Goal: Transaction & Acquisition: Purchase product/service

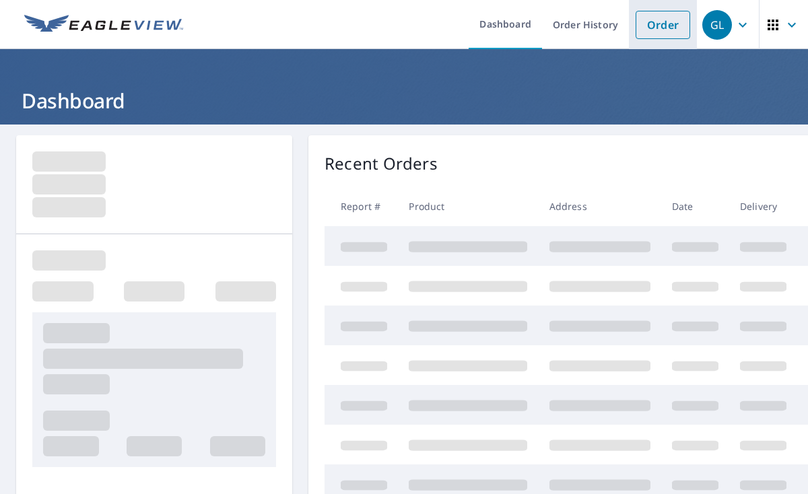
drag, startPoint x: 649, startPoint y: 31, endPoint x: 640, endPoint y: 34, distance: 9.2
click at [648, 31] on link "Order" at bounding box center [662, 25] width 55 height 28
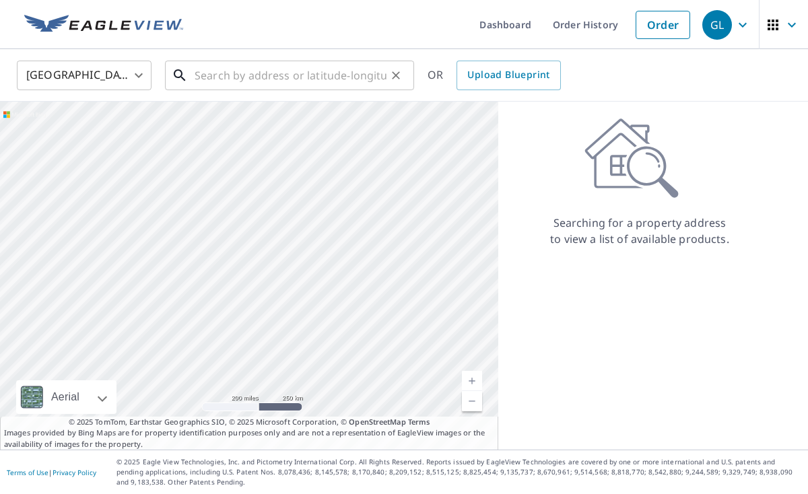
click at [194, 75] on input "text" at bounding box center [290, 76] width 192 height 38
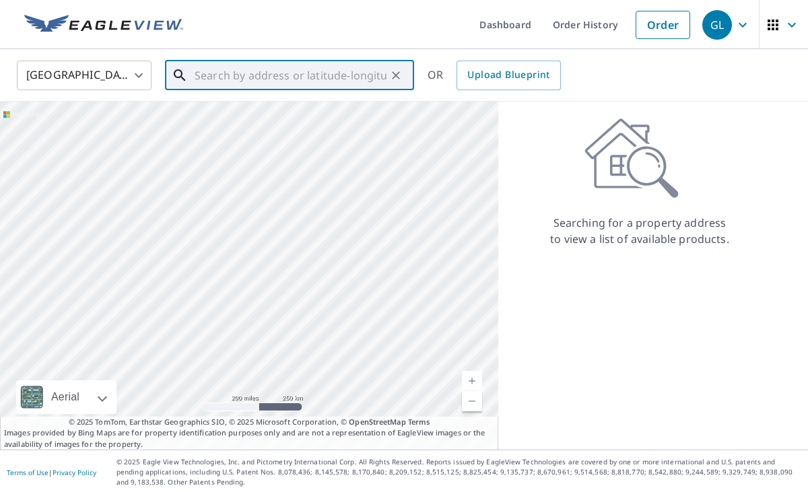
paste input "[STREET_ADDRESS]"
type input "[STREET_ADDRESS]"
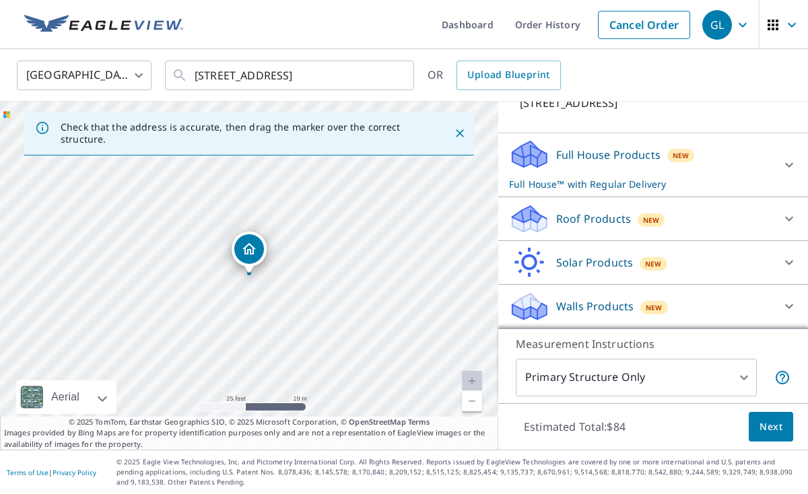
click at [670, 229] on div "Roof Products New" at bounding box center [641, 219] width 264 height 32
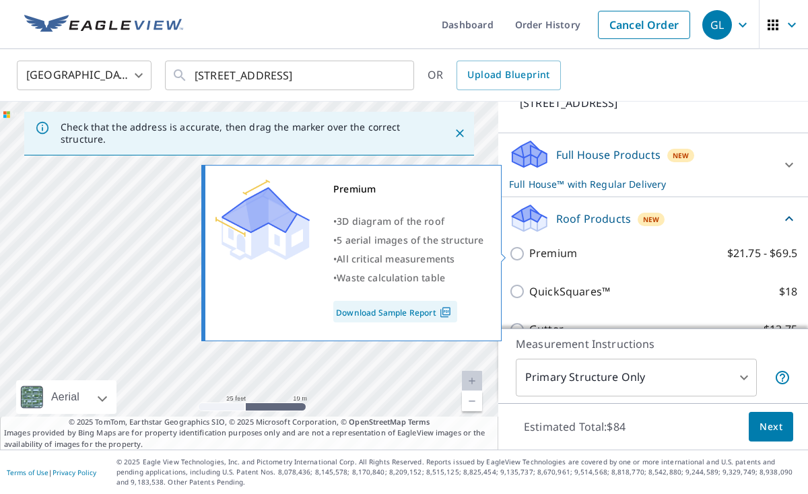
click at [511, 254] on input "Premium $21.75 - $69.5" at bounding box center [519, 254] width 20 height 16
checkbox input "true"
checkbox input "false"
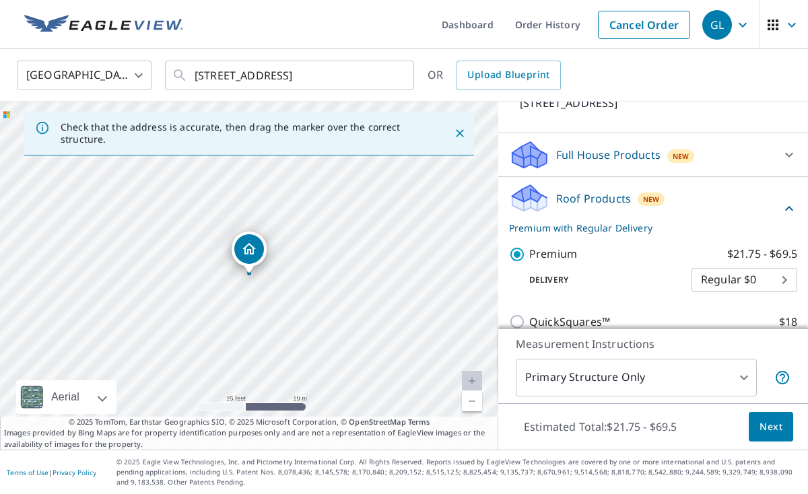
click at [762, 421] on span "Next" at bounding box center [770, 427] width 23 height 17
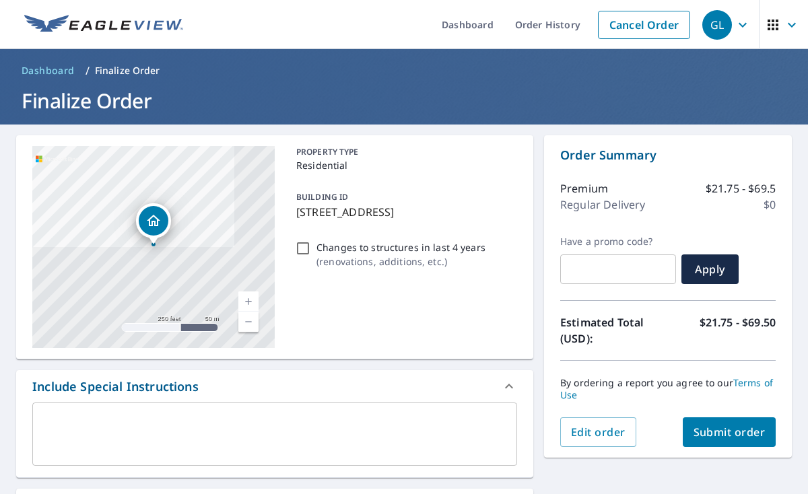
click at [721, 439] on span "Submit order" at bounding box center [729, 432] width 72 height 15
checkbox input "true"
